Goal: Task Accomplishment & Management: Manage account settings

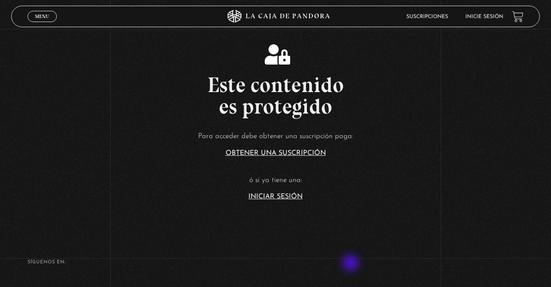
scroll to position [134, 0]
click at [292, 196] on link "Iniciar Sesión" at bounding box center [276, 196] width 54 height 7
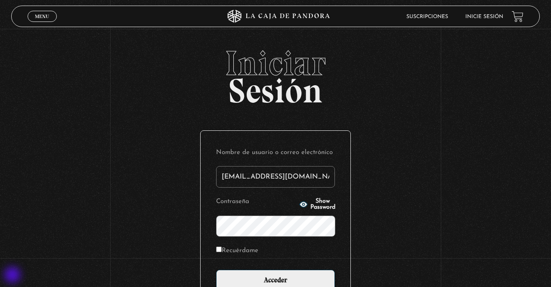
type input "[EMAIL_ADDRESS][DOMAIN_NAME]"
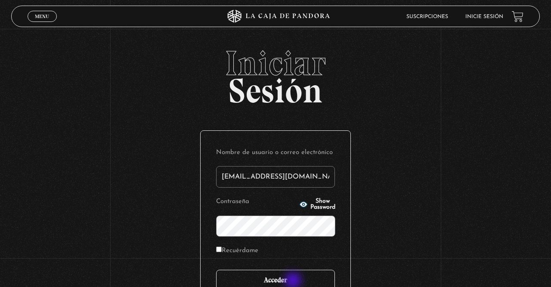
click at [294, 282] on input "Acceder" at bounding box center [275, 281] width 119 height 22
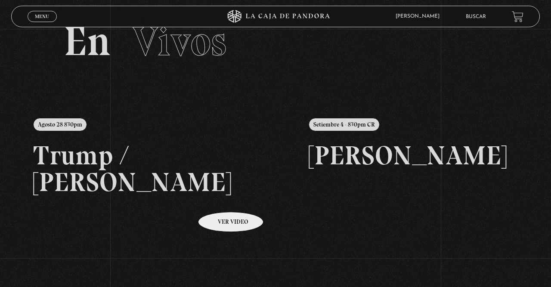
scroll to position [45, 0]
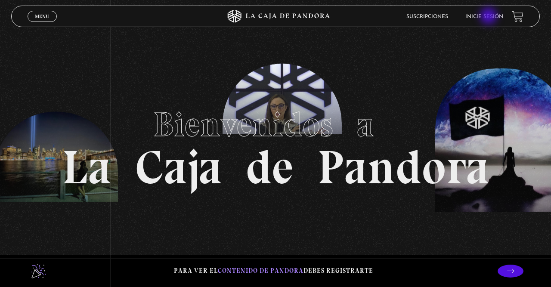
click at [490, 17] on link "Inicie sesión" at bounding box center [485, 16] width 38 height 5
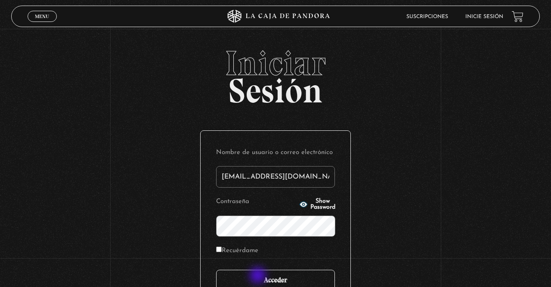
type input "[EMAIL_ADDRESS][DOMAIN_NAME]"
click at [259, 277] on input "Acceder" at bounding box center [275, 281] width 119 height 22
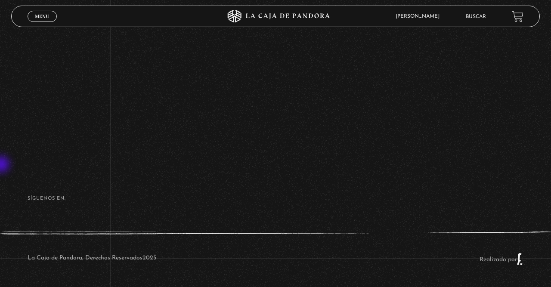
scroll to position [172, 0]
